Goal: Entertainment & Leisure: Consume media (video, audio)

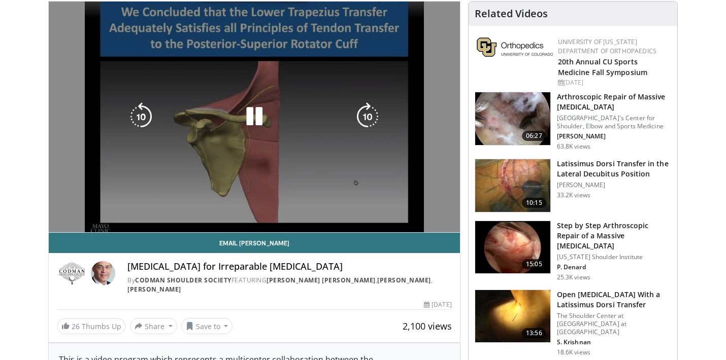
click at [274, 188] on div "10 seconds Tap to unmute" at bounding box center [254, 117] width 411 height 231
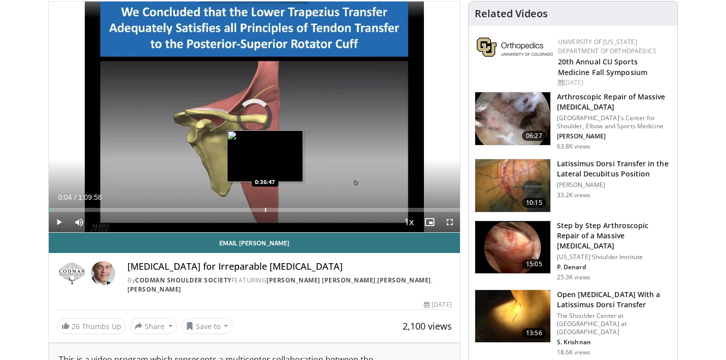
click at [265, 210] on div "Progress Bar" at bounding box center [265, 210] width 1 height 4
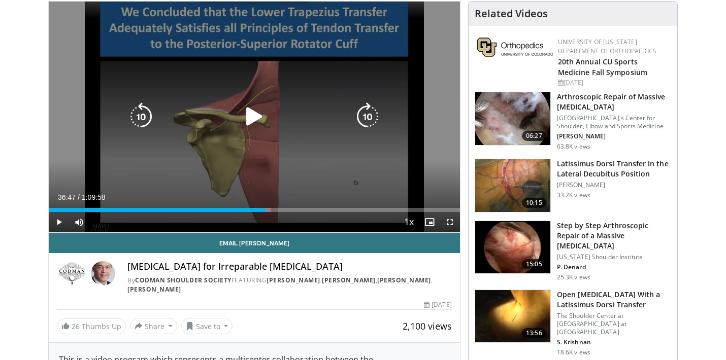
click at [253, 123] on icon "Video Player" at bounding box center [254, 116] width 28 height 28
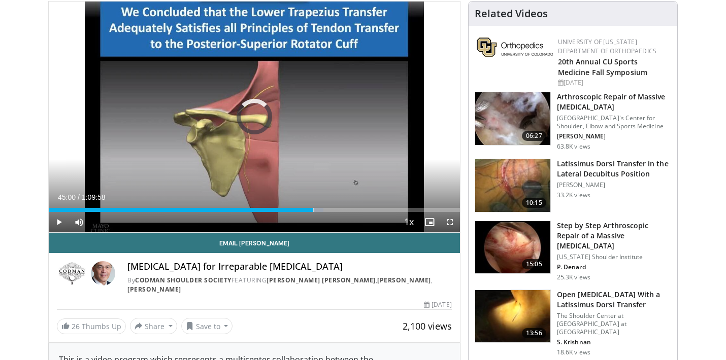
click at [313, 210] on div "Progress Bar" at bounding box center [313, 210] width 1 height 4
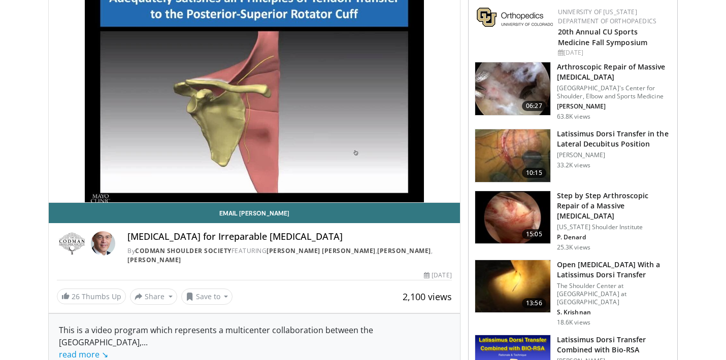
scroll to position [104, 0]
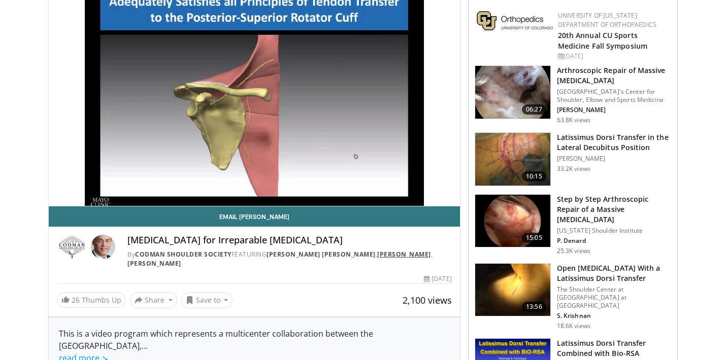
drag, startPoint x: 388, startPoint y: 264, endPoint x: 330, endPoint y: 251, distance: 59.3
click at [330, 251] on div "By Codman Shoulder Society FEATURING Jon J.P. Warner , Bassem Elhassan , Christ…" at bounding box center [289, 259] width 324 height 18
drag, startPoint x: 434, startPoint y: 254, endPoint x: 327, endPoint y: 258, distance: 107.1
click at [327, 258] on div "By Codman Shoulder Society FEATURING Jon J.P. Warner , Bassem Elhassan , Christ…" at bounding box center [289, 259] width 324 height 18
copy div "Bassem Elhassan , Christian"
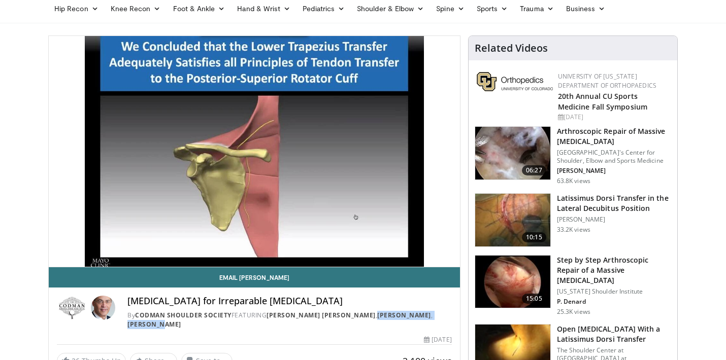
scroll to position [41, 0]
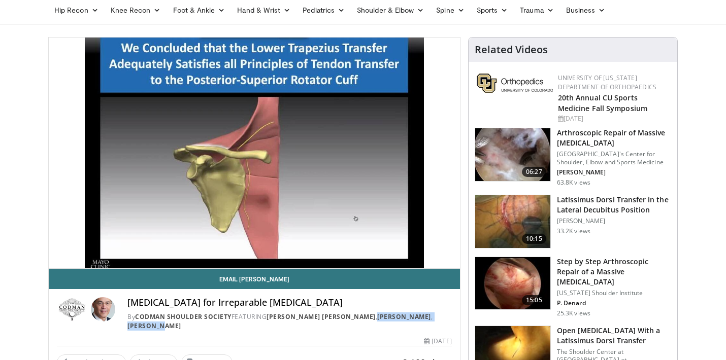
click at [250, 332] on div "Tendon Transfer for Irreparable Rotator Cuff Tears By Codman Shoulder Society F…" at bounding box center [254, 311] width 411 height 44
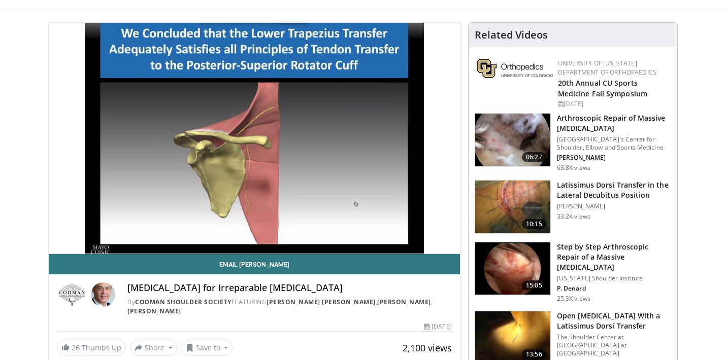
scroll to position [55, 0]
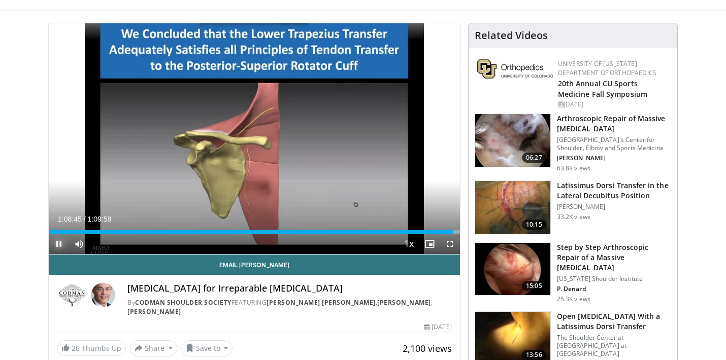
click at [61, 243] on span "Video Player" at bounding box center [59, 244] width 20 height 20
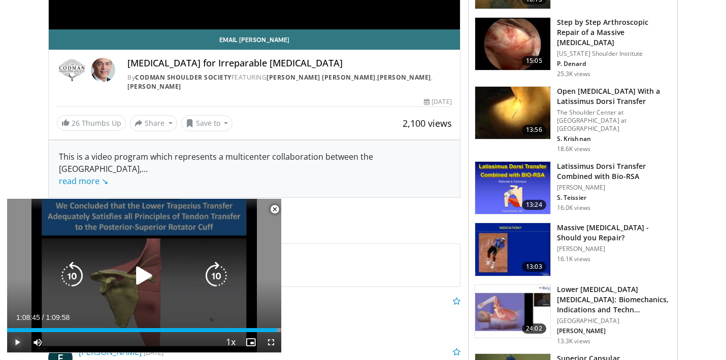
scroll to position [282, 0]
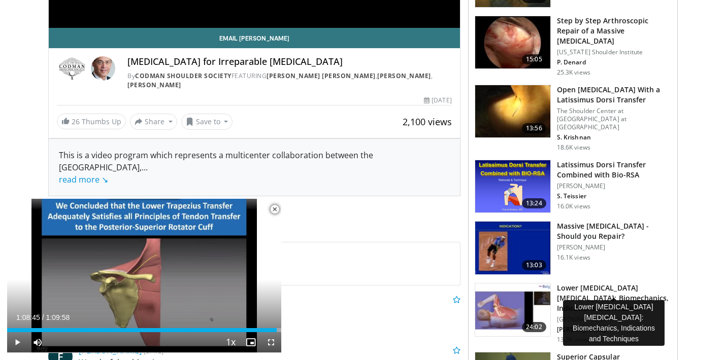
click at [581, 283] on h3 "Lower Trapezius Tendon Transfer: Biomechanics, Indications and Techn…" at bounding box center [614, 298] width 114 height 30
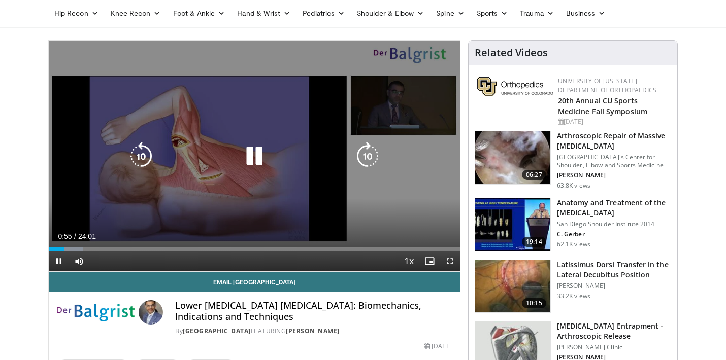
scroll to position [42, 0]
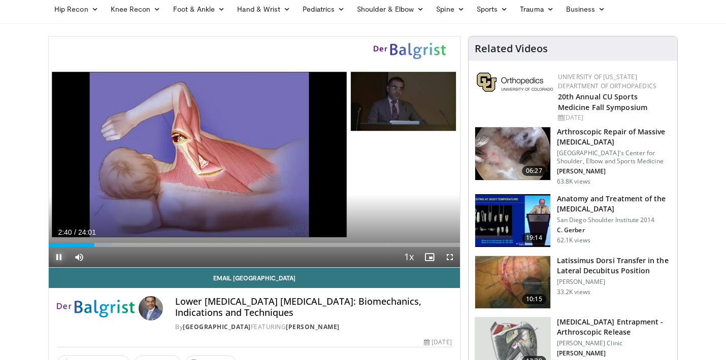
click at [58, 259] on span "Video Player" at bounding box center [59, 257] width 20 height 20
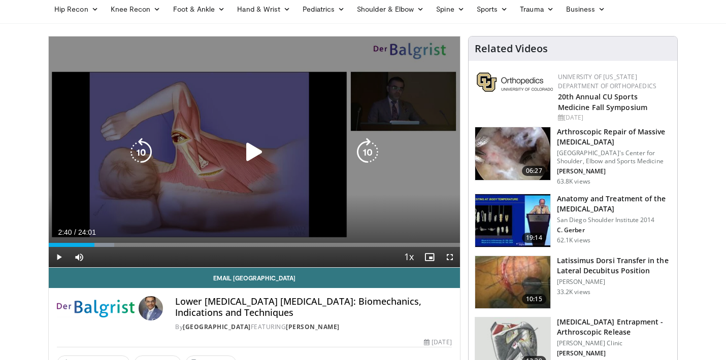
click at [257, 152] on icon "Video Player" at bounding box center [254, 152] width 28 height 28
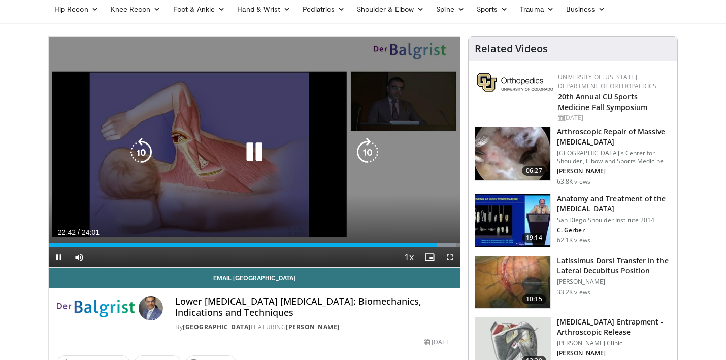
click at [253, 145] on icon "Video Player" at bounding box center [254, 152] width 28 height 28
